Goal: Task Accomplishment & Management: Manage account settings

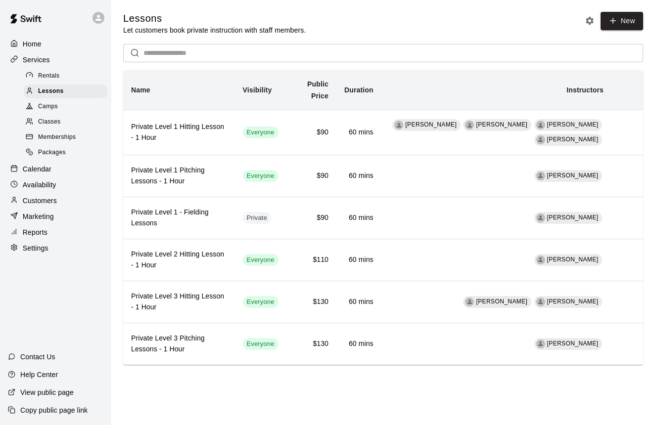
click at [42, 182] on p "Availability" at bounding box center [40, 185] width 34 height 10
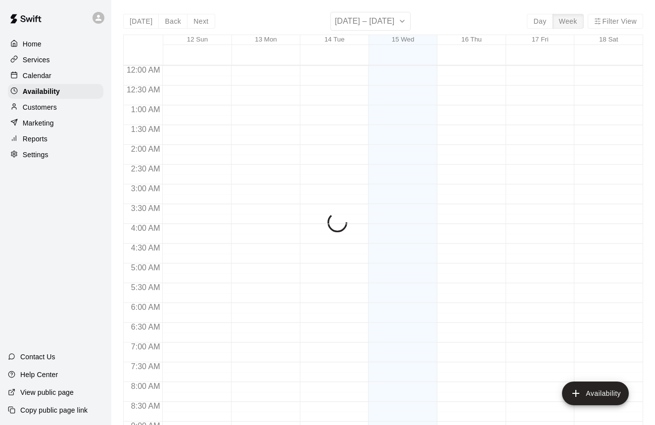
scroll to position [451, 0]
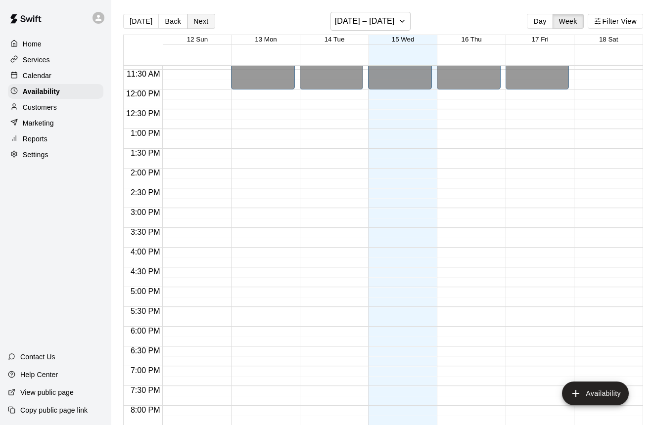
click at [200, 19] on button "Next" at bounding box center [201, 21] width 28 height 15
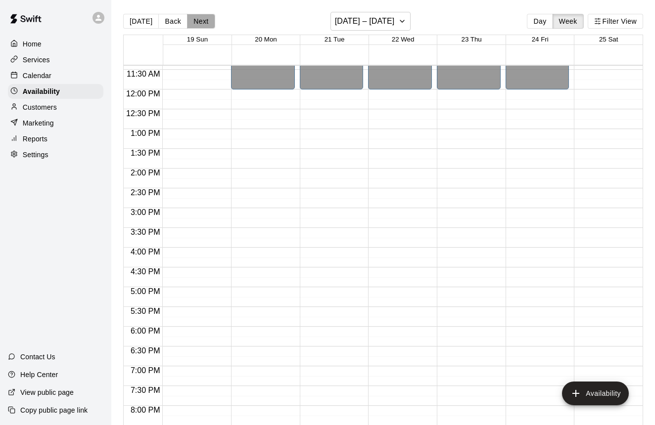
click at [200, 19] on button "Next" at bounding box center [201, 21] width 28 height 15
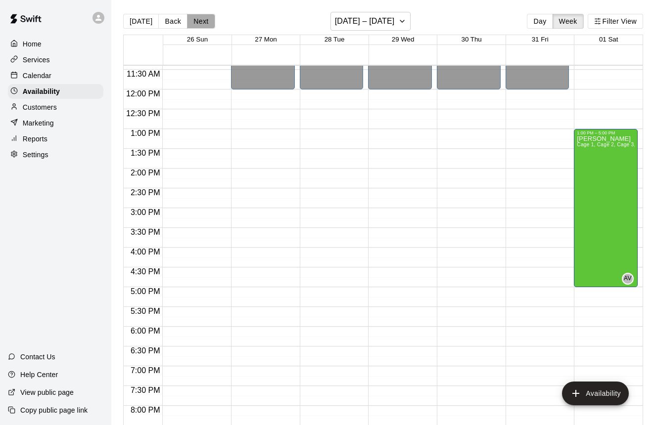
click at [200, 19] on button "Next" at bounding box center [201, 21] width 28 height 15
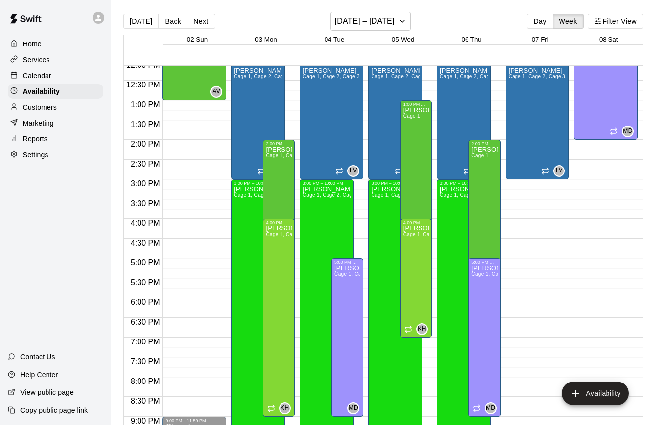
scroll to position [483, 0]
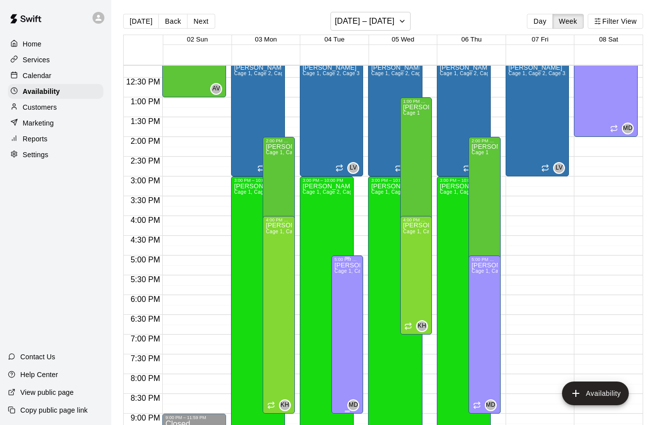
click at [346, 271] on icon "edit" at bounding box center [344, 272] width 9 height 9
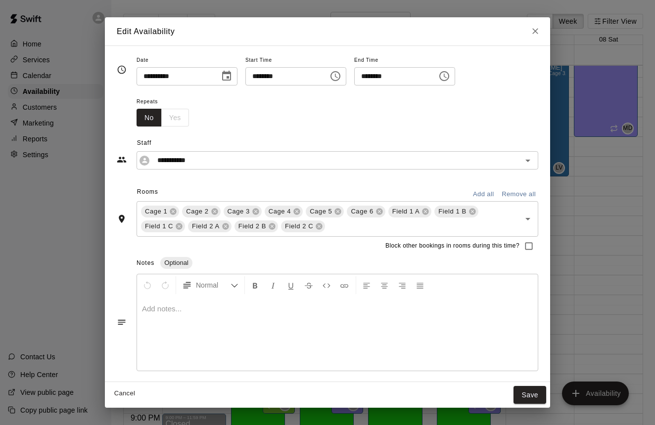
click at [537, 36] on icon "Close" at bounding box center [535, 31] width 10 height 10
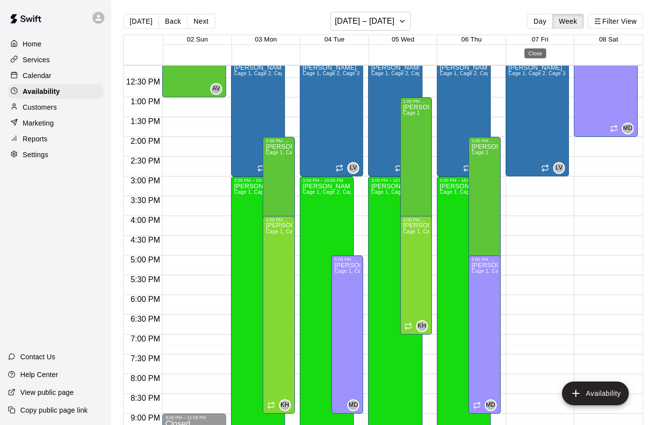
type input "**********"
click at [376, 208] on div "[PERSON_NAME] Cage 1, Cage 2, Cage 3, Cage 4, Cage 5, Cage 6, Gym, Field 1 A, F…" at bounding box center [395, 395] width 48 height 425
click at [382, 196] on icon "edit" at bounding box center [381, 194] width 12 height 12
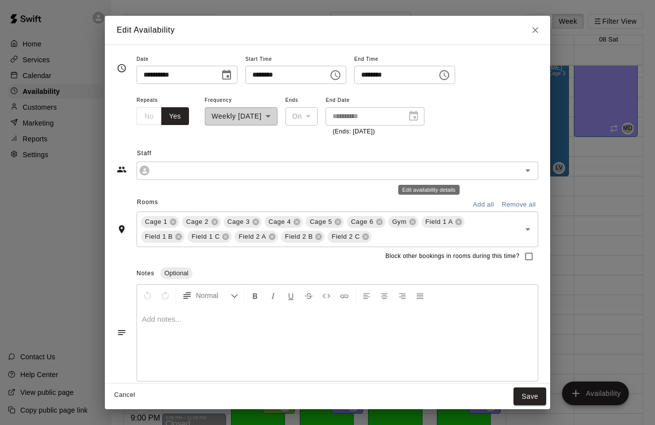
type input "**********"
click at [537, 31] on icon "Close" at bounding box center [535, 30] width 10 height 10
type input "**********"
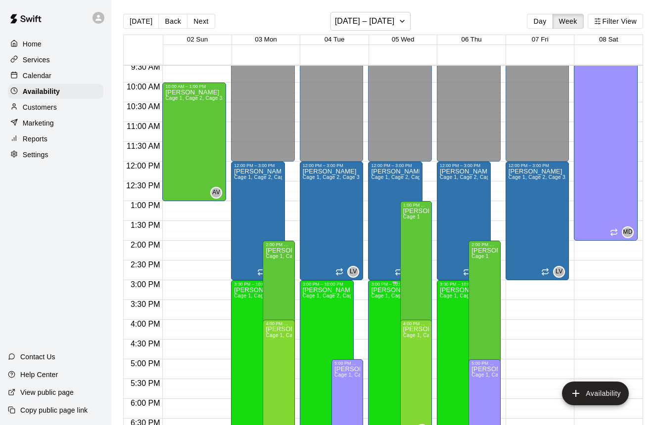
scroll to position [348, 0]
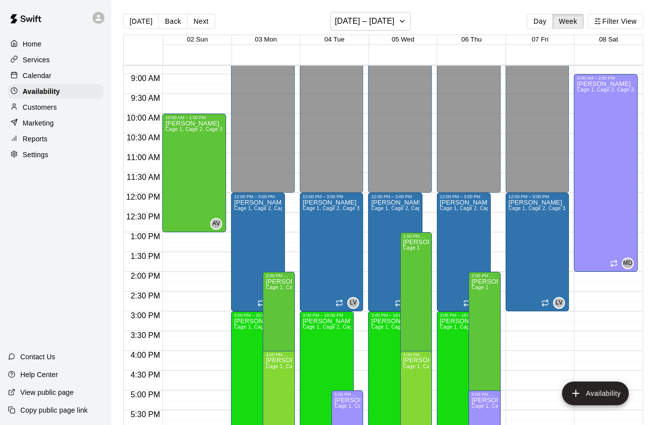
click at [41, 39] on p "Home" at bounding box center [32, 44] width 19 height 10
